Goal: Check status: Check status

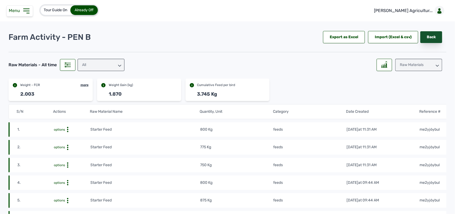
click at [432, 32] on link "Back" at bounding box center [432, 37] width 22 height 12
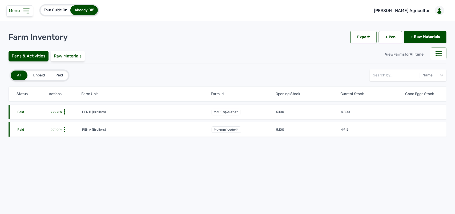
click at [65, 113] on circle at bounding box center [64, 111] width 1 height 1
click at [216, 128] on span "mdymm1oe6644" at bounding box center [227, 129] width 30 height 6
click at [65, 111] on circle at bounding box center [64, 111] width 1 height 1
click at [228, 110] on span "me00sq3e0909" at bounding box center [226, 112] width 29 height 6
